Goal: Navigation & Orientation: Find specific page/section

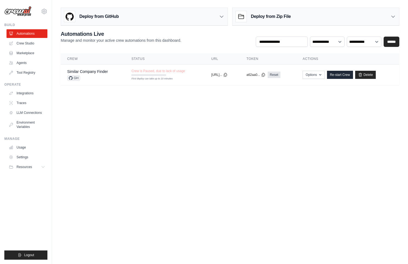
drag, startPoint x: 407, startPoint y: 11, endPoint x: 476, endPoint y: 14, distance: 69.1
click at [407, 14] on html "eeltherington@tangentservices.com Settings Build Automations Crew Studio" at bounding box center [204, 132] width 408 height 264
click at [101, 73] on link "Similar Company Finder" at bounding box center [87, 71] width 41 height 4
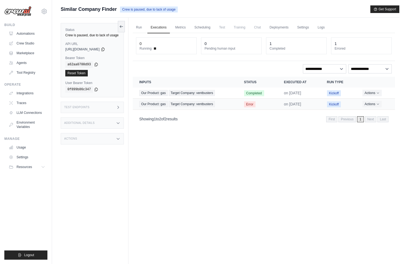
scroll to position [4, 0]
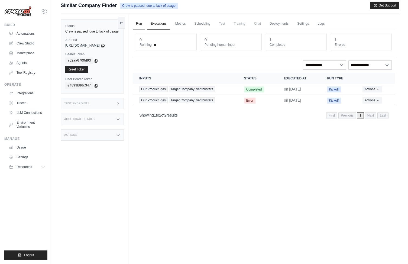
click at [139, 24] on link "Run" at bounding box center [139, 23] width 12 height 11
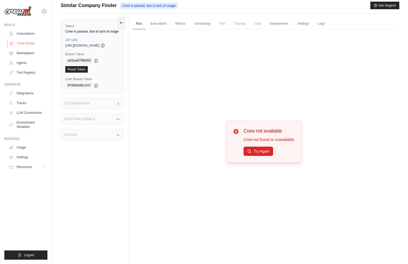
click at [19, 47] on link "Crew Studio" at bounding box center [27, 43] width 41 height 9
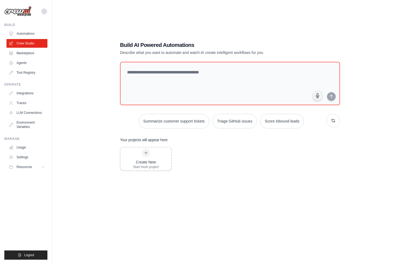
click at [24, 38] on ul "Automations Crew Studio Marketplace Agents Tool Registry" at bounding box center [26, 53] width 41 height 48
click at [25, 36] on link "Automations" at bounding box center [27, 33] width 41 height 9
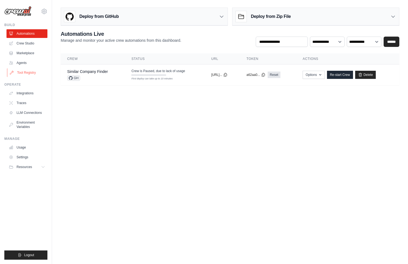
click at [24, 68] on link "Tool Registry" at bounding box center [27, 72] width 41 height 9
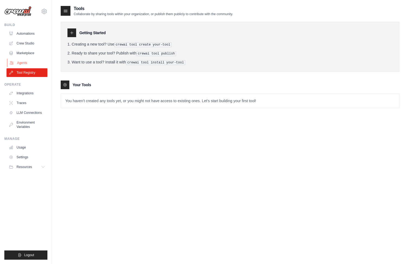
click at [24, 62] on link "Agents" at bounding box center [27, 62] width 41 height 9
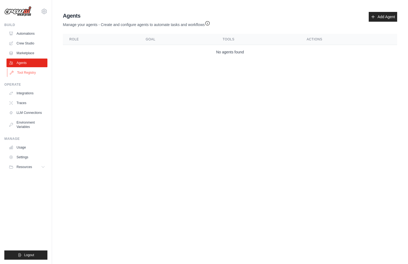
click at [18, 72] on link "Tool Registry" at bounding box center [27, 72] width 41 height 9
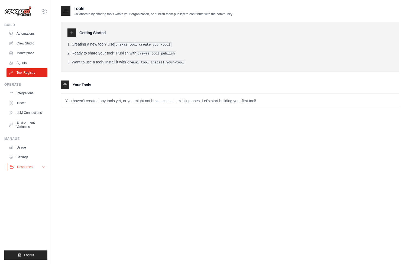
click at [36, 170] on button "Resources" at bounding box center [27, 166] width 41 height 9
